Goal: Task Accomplishment & Management: Use online tool/utility

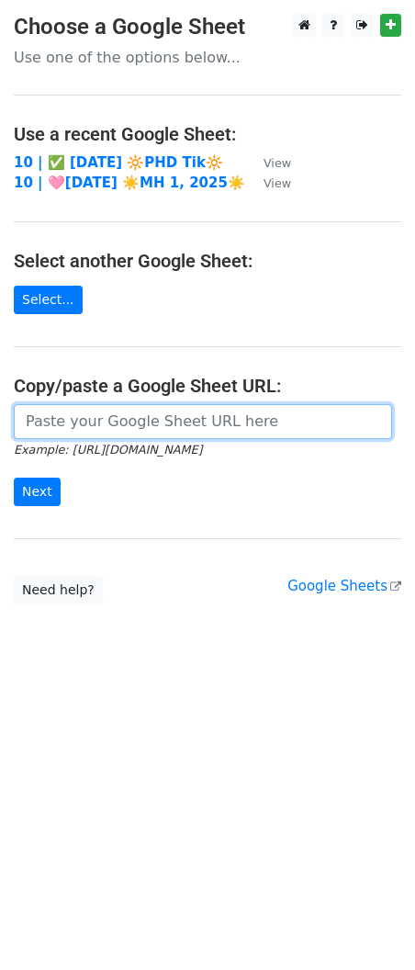
click at [183, 405] on input "url" at bounding box center [203, 421] width 378 height 35
paste input "https://docs.google.com/spreadsheets/d/11kiXfFZy7VDwjuPOYx26Mlv6WUwr8kxo5U90NdL…"
type input "https://docs.google.com/spreadsheets/d/11kiXfFZy7VDwjuPOYx26Mlv6WUwr8kxo5U90NdL…"
click at [14, 478] on input "Next" at bounding box center [37, 492] width 47 height 28
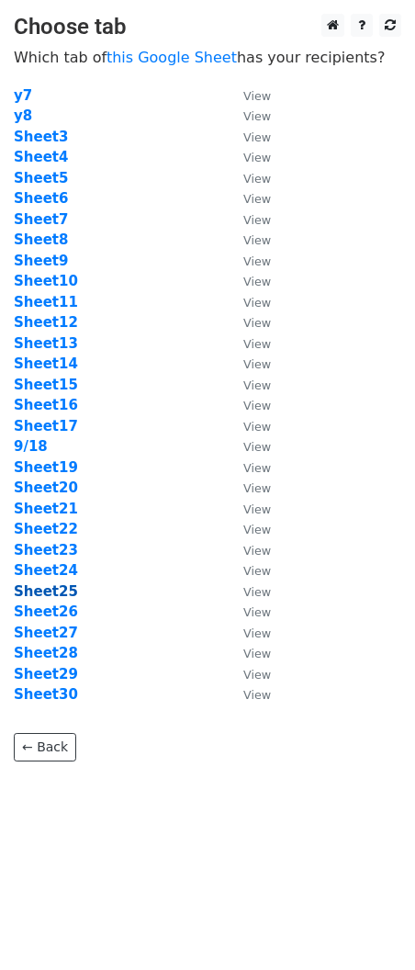
click at [46, 593] on strong "Sheet25" at bounding box center [46, 591] width 64 height 17
click at [57, 589] on strong "Sheet25" at bounding box center [46, 591] width 64 height 17
click at [59, 587] on strong "Sheet25" at bounding box center [46, 591] width 64 height 17
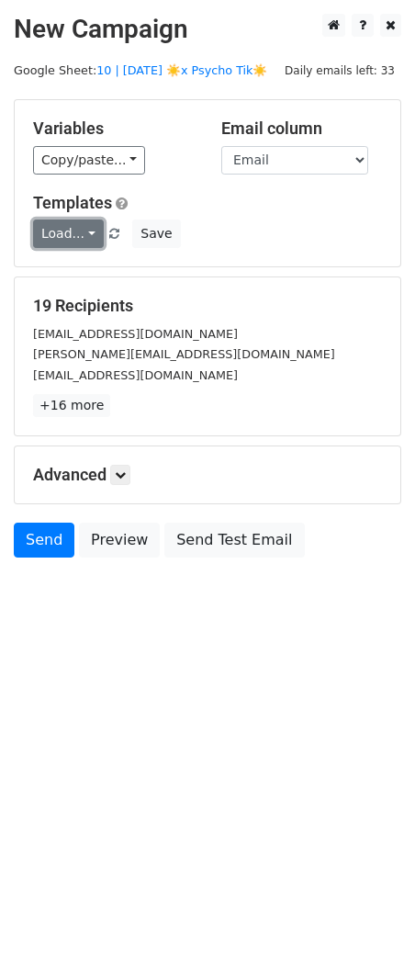
click at [62, 242] on link "Load..." at bounding box center [68, 233] width 71 height 28
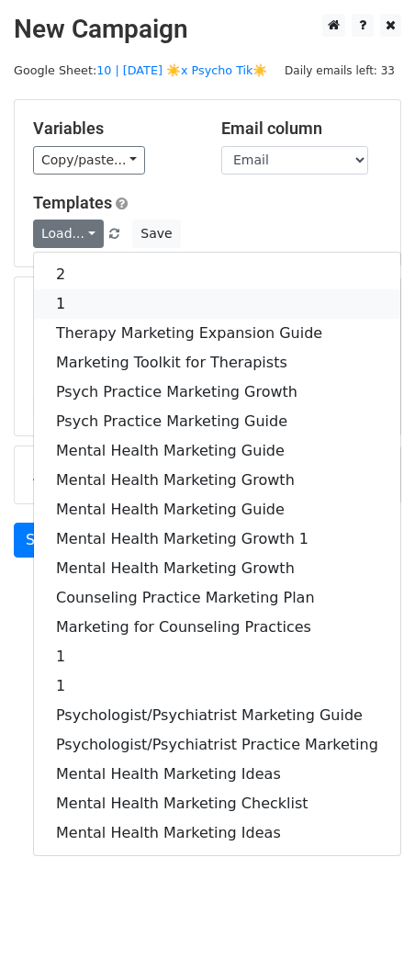
click at [87, 311] on link "1" at bounding box center [217, 303] width 366 height 29
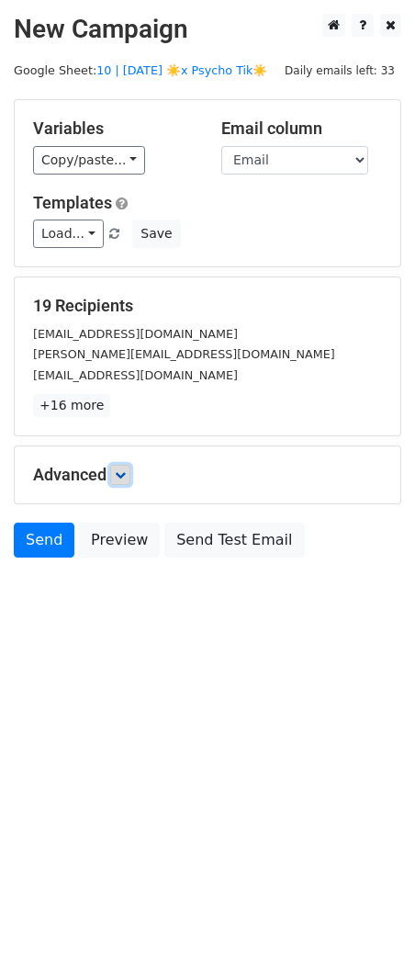
click at [126, 473] on icon at bounding box center [120, 474] width 11 height 11
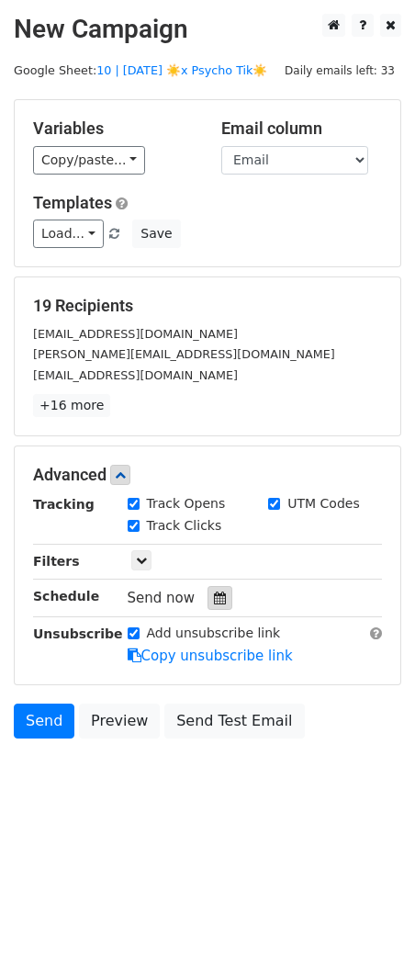
click at [214, 601] on icon at bounding box center [220, 597] width 12 height 13
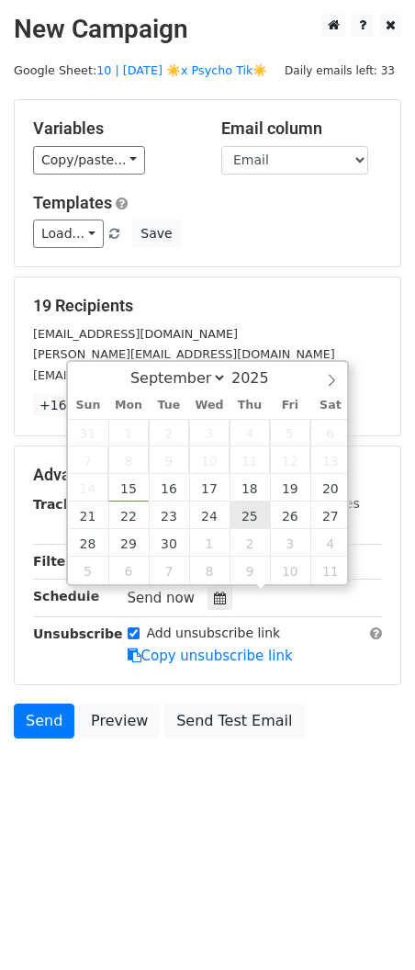
type input "2025-09-25 12:00"
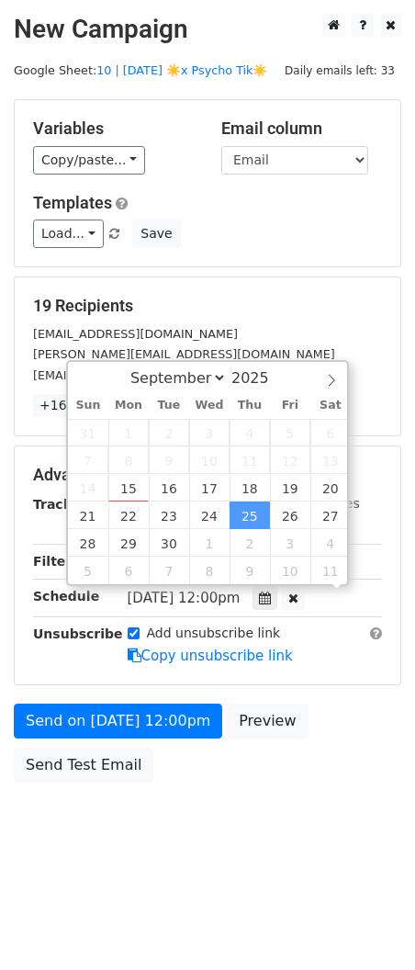
scroll to position [1, 0]
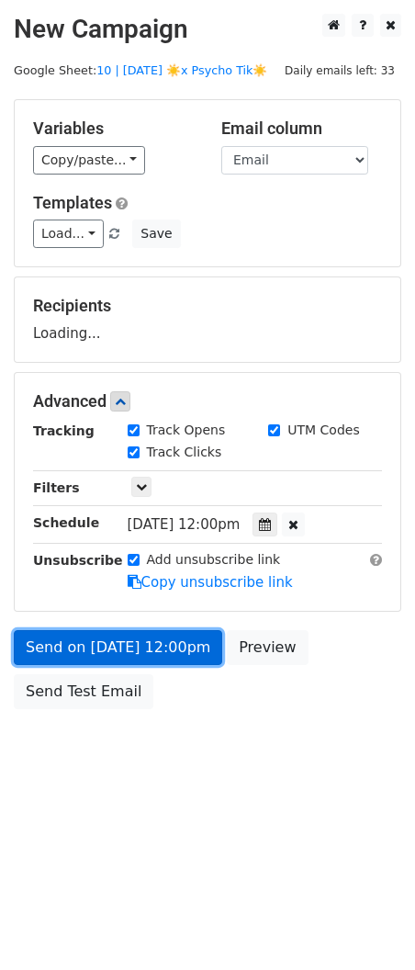
click at [160, 650] on link "Send on Sep 25 at 12:00pm" at bounding box center [118, 647] width 208 height 35
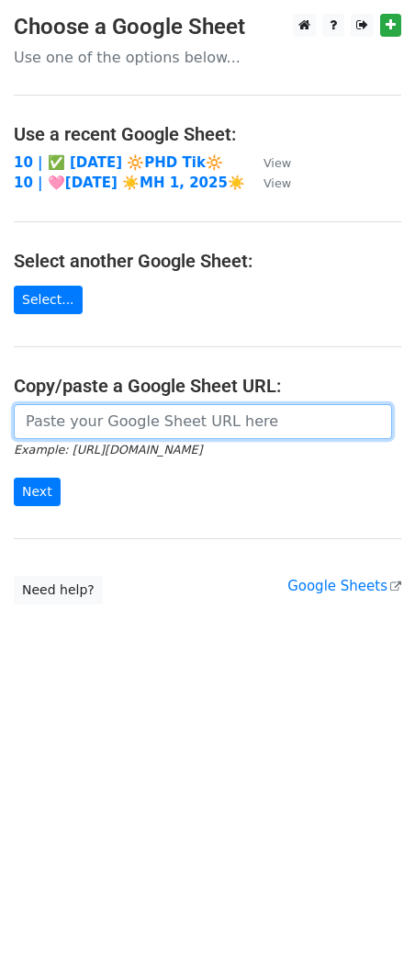
click at [155, 424] on input "url" at bounding box center [203, 421] width 378 height 35
paste input "https://docs.google.com/spreadsheets/d/11kiXfFZy7VDwjuPOYx26Mlv6WUwr8kxo5U90NdL…"
type input "https://docs.google.com/spreadsheets/d/11kiXfFZy7VDwjuPOYx26Mlv6WUwr8kxo5U90NdL…"
click at [14, 478] on input "Next" at bounding box center [37, 492] width 47 height 28
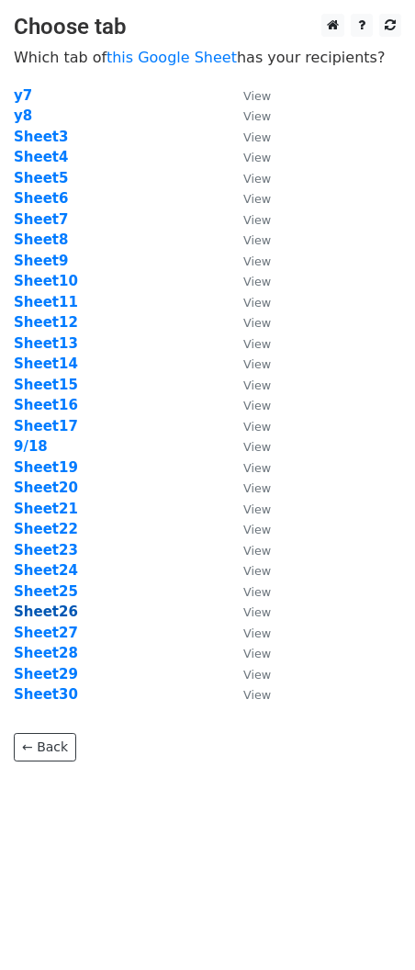
click at [62, 603] on strong "Sheet26" at bounding box center [46, 611] width 64 height 17
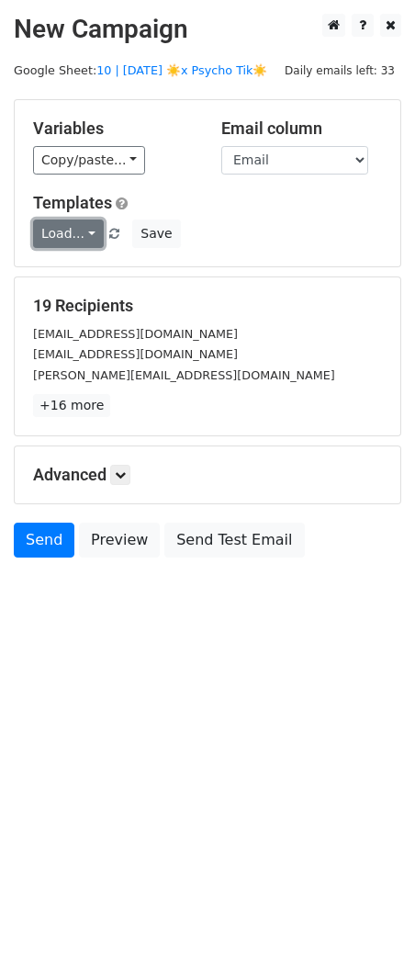
click at [78, 224] on link "Load..." at bounding box center [68, 233] width 71 height 28
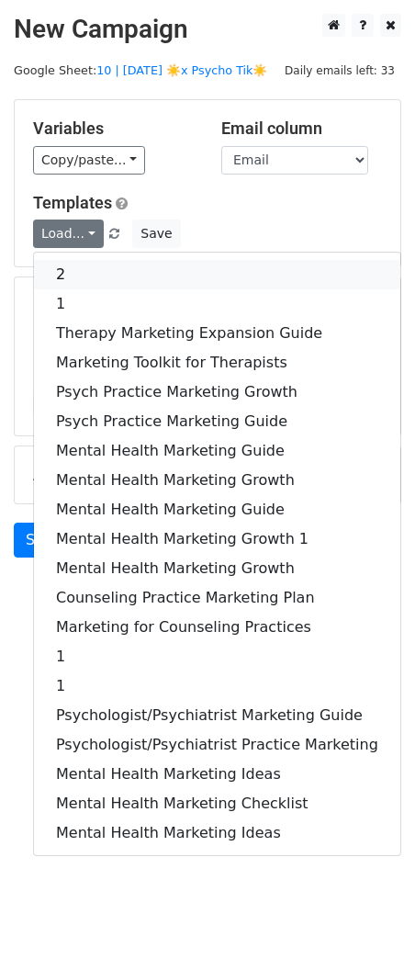
click at [100, 283] on link "2" at bounding box center [217, 274] width 366 height 29
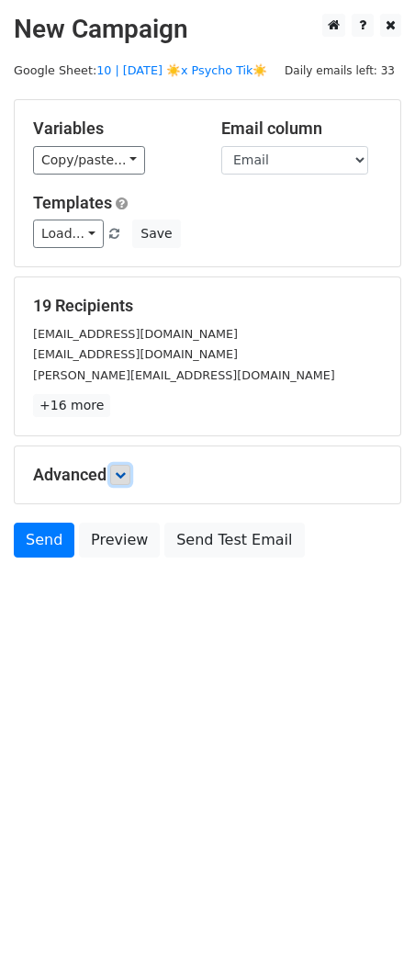
click at [126, 477] on icon at bounding box center [120, 474] width 11 height 11
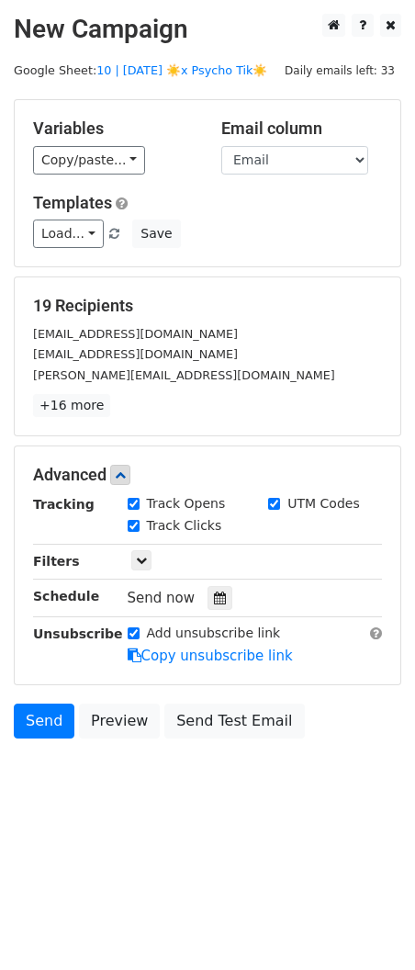
click at [214, 598] on icon at bounding box center [220, 597] width 12 height 13
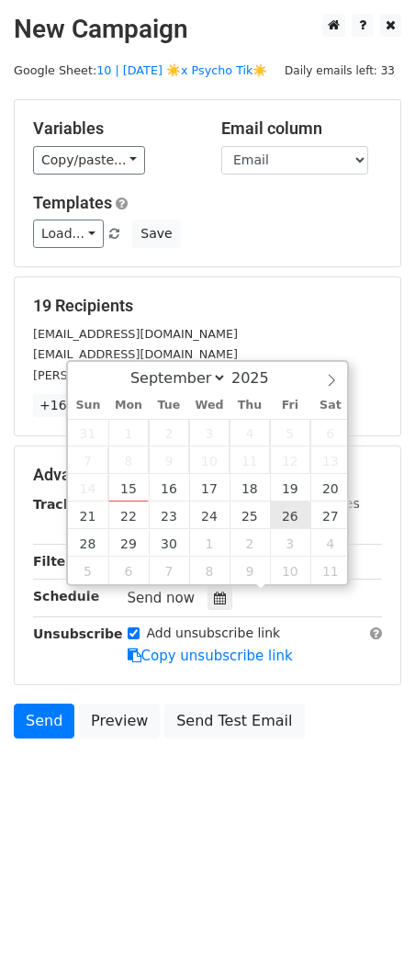
type input "2025-09-26 12:00"
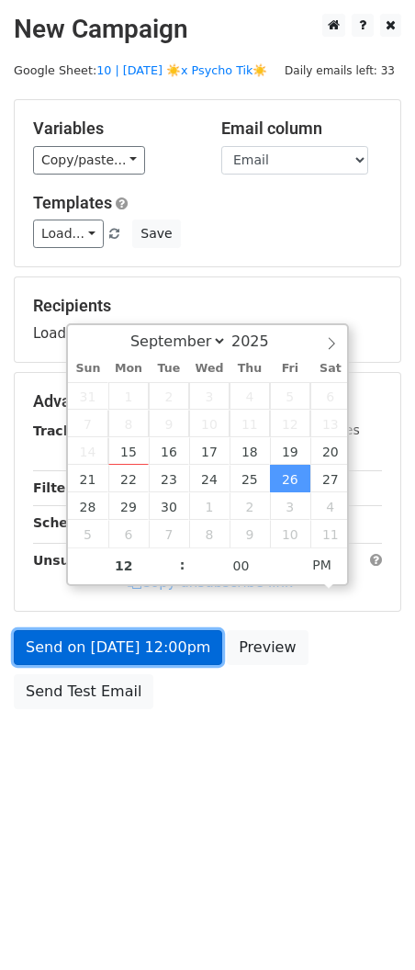
click at [176, 639] on link "Send on Sep 26 at 12:00pm" at bounding box center [118, 647] width 208 height 35
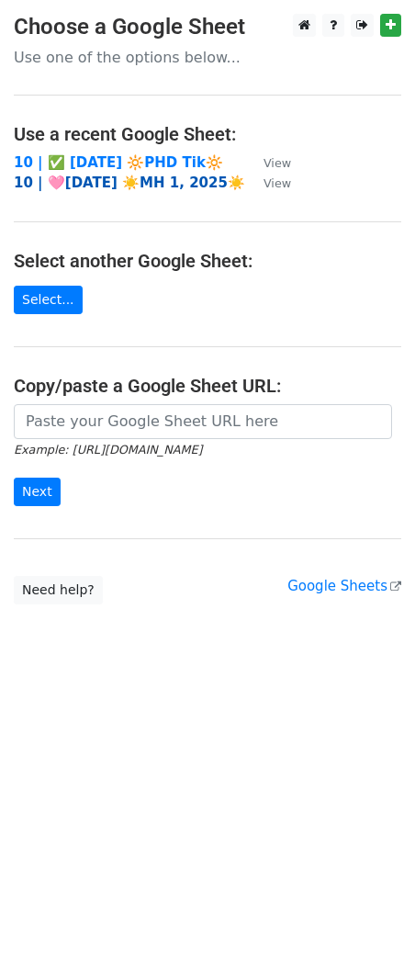
click at [130, 181] on strong "10 | 🩷AUG 1 ☀️MH 1, 2025☀️" at bounding box center [129, 182] width 231 height 17
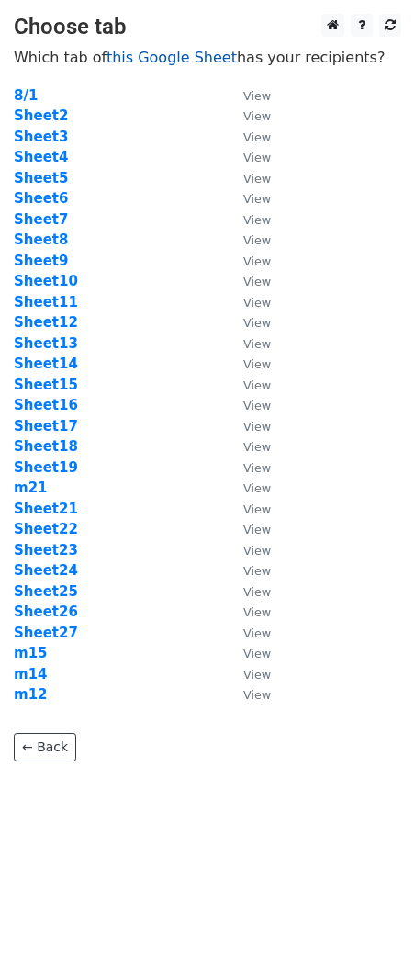
click at [169, 54] on link "this Google Sheet" at bounding box center [172, 57] width 130 height 17
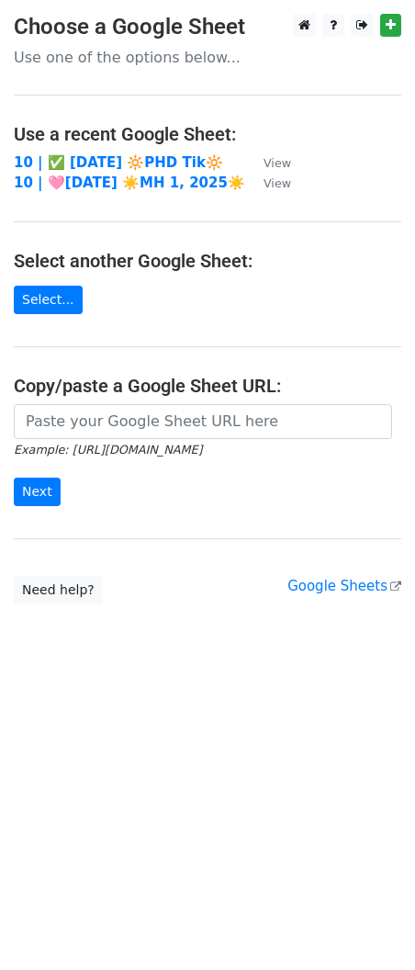
click at [97, 399] on main "Choose a Google Sheet Use one of the options below... Use a recent Google Sheet…" at bounding box center [207, 309] width 415 height 590
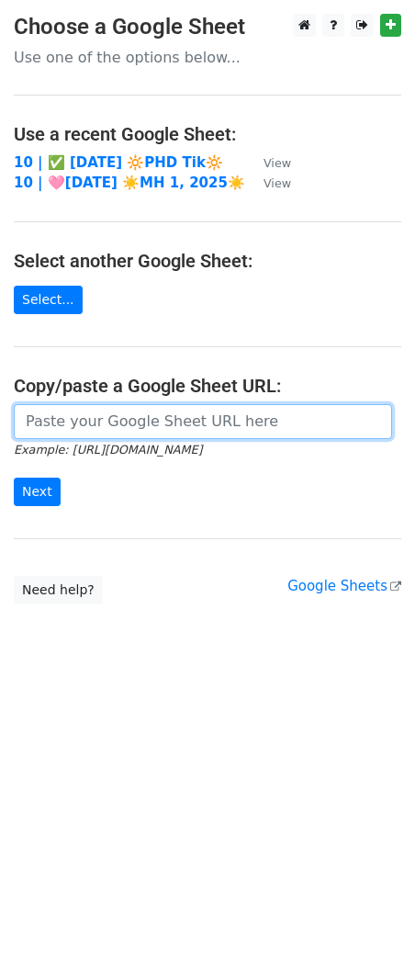
click at [90, 424] on input "url" at bounding box center [203, 421] width 378 height 35
paste input "[URL][DOMAIN_NAME]"
type input "[URL][DOMAIN_NAME]"
click at [14, 478] on input "Next" at bounding box center [37, 492] width 47 height 28
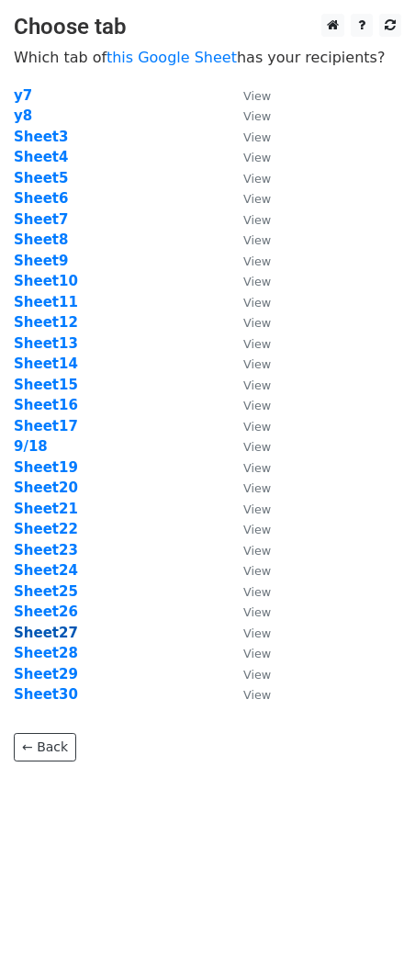
click at [60, 627] on strong "Sheet27" at bounding box center [46, 632] width 64 height 17
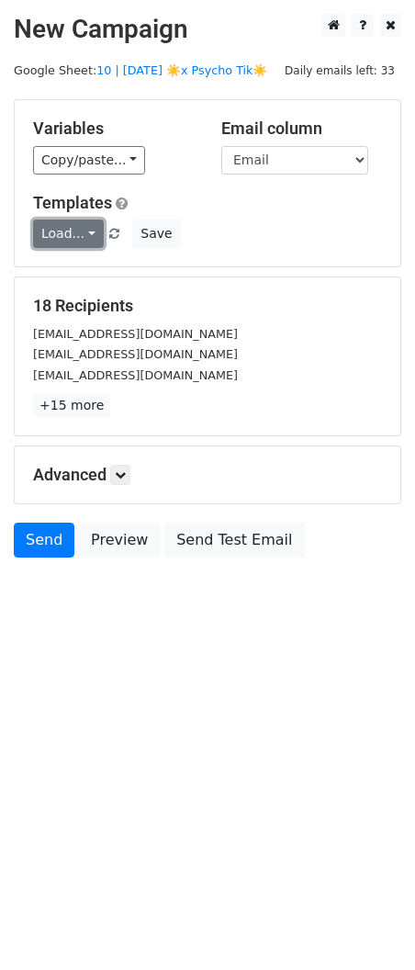
click at [91, 231] on link "Load..." at bounding box center [68, 233] width 71 height 28
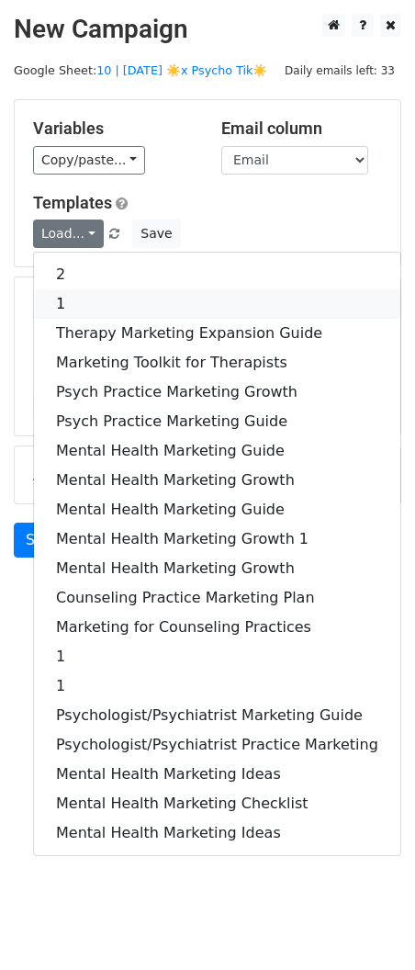
click at [129, 309] on link "1" at bounding box center [217, 303] width 366 height 29
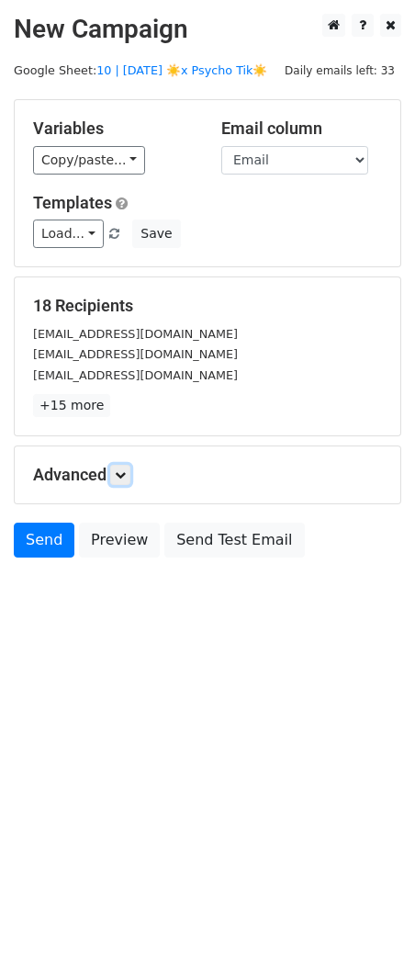
click at [126, 473] on icon at bounding box center [120, 474] width 11 height 11
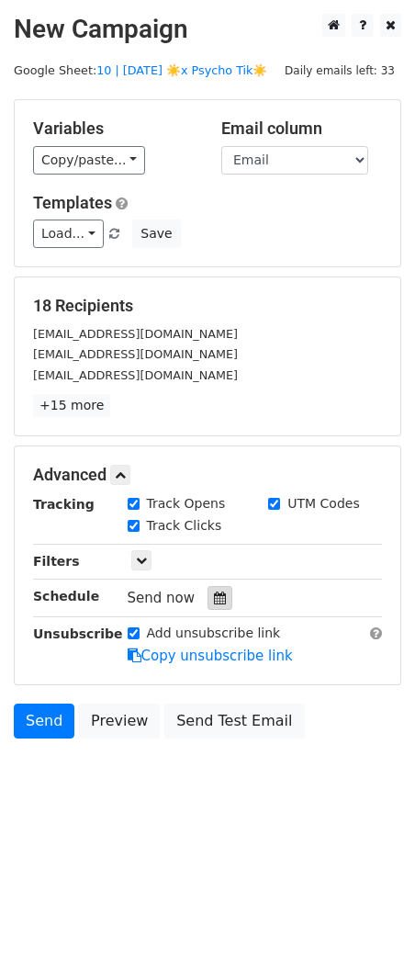
click at [216, 600] on icon at bounding box center [220, 597] width 12 height 13
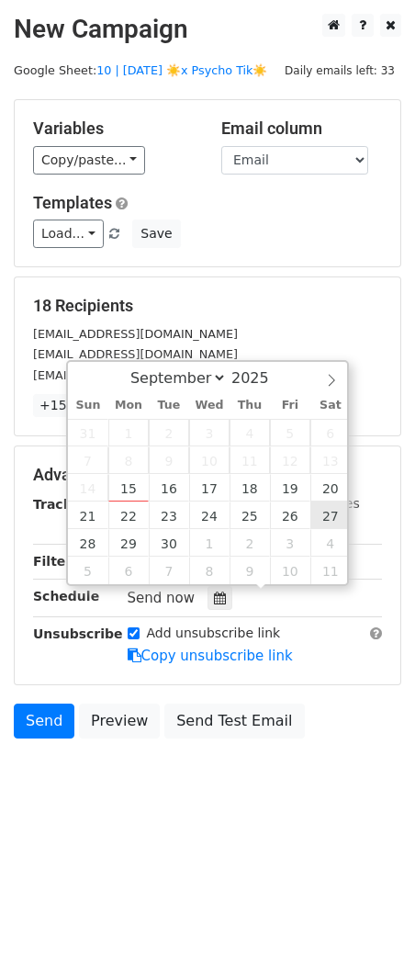
type input "2025-09-27 12:00"
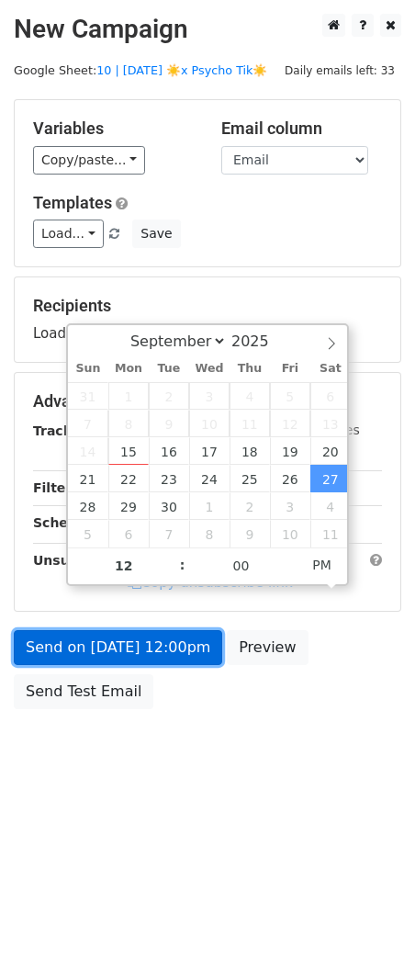
drag, startPoint x: 129, startPoint y: 658, endPoint x: 148, endPoint y: 657, distance: 19.3
click at [129, 657] on link "Send on Sep 27 at 12:00pm" at bounding box center [118, 647] width 208 height 35
